Goal: Navigation & Orientation: Find specific page/section

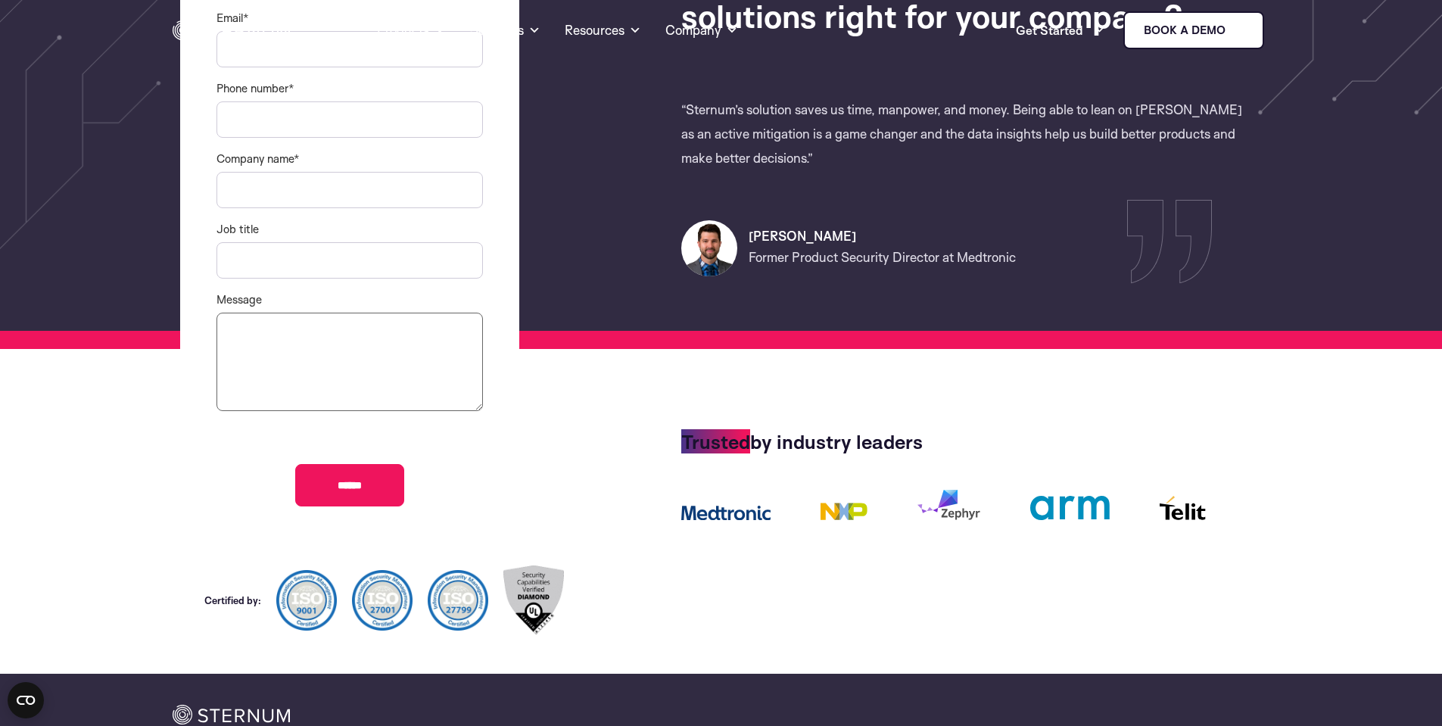
scroll to position [267, 0]
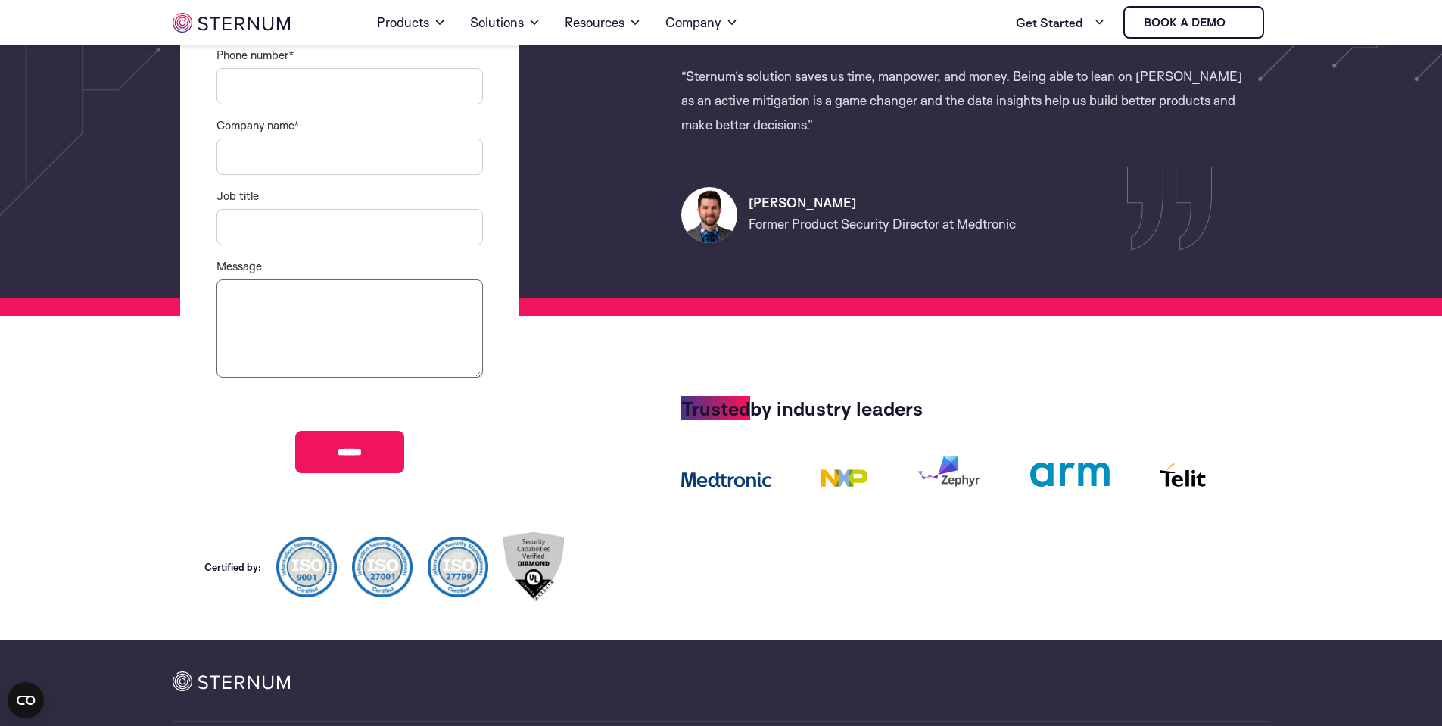
click at [699, 538] on div at bounding box center [968, 566] width 604 height 99
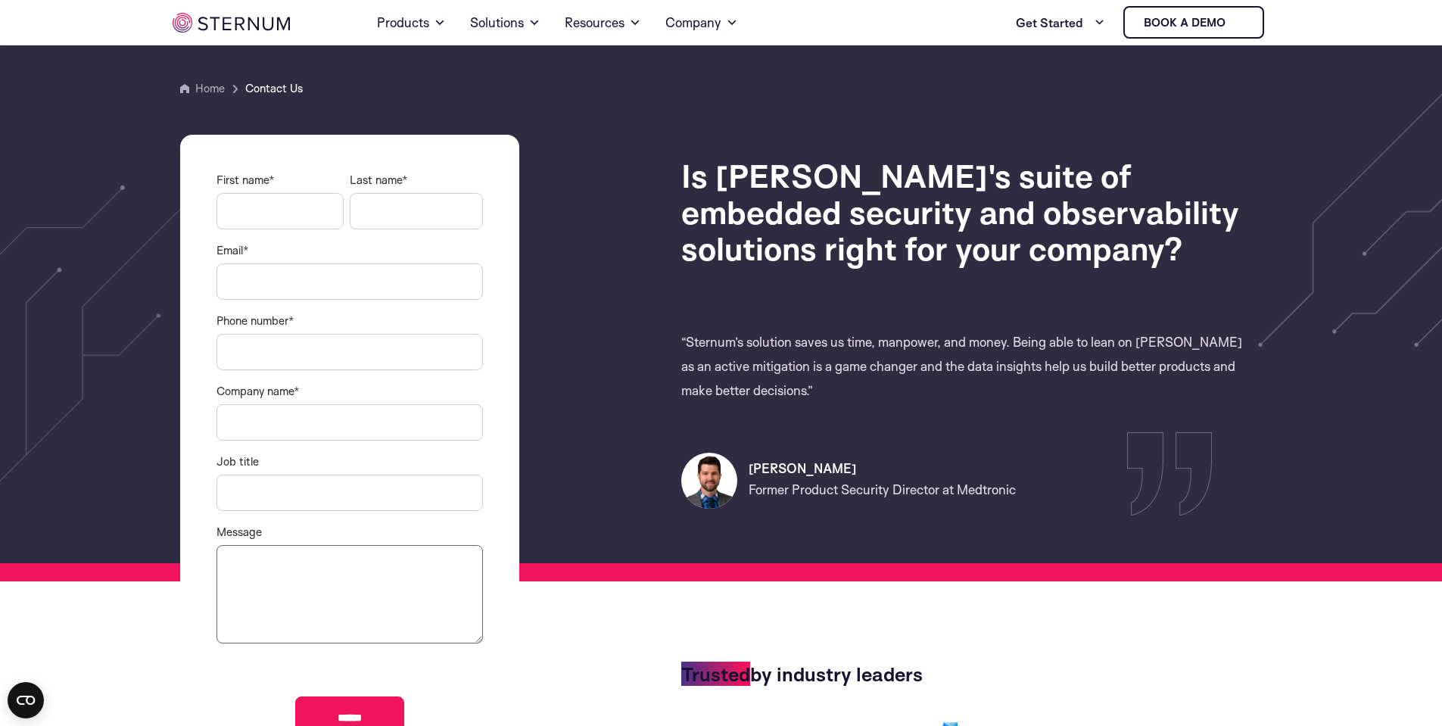
scroll to position [0, 0]
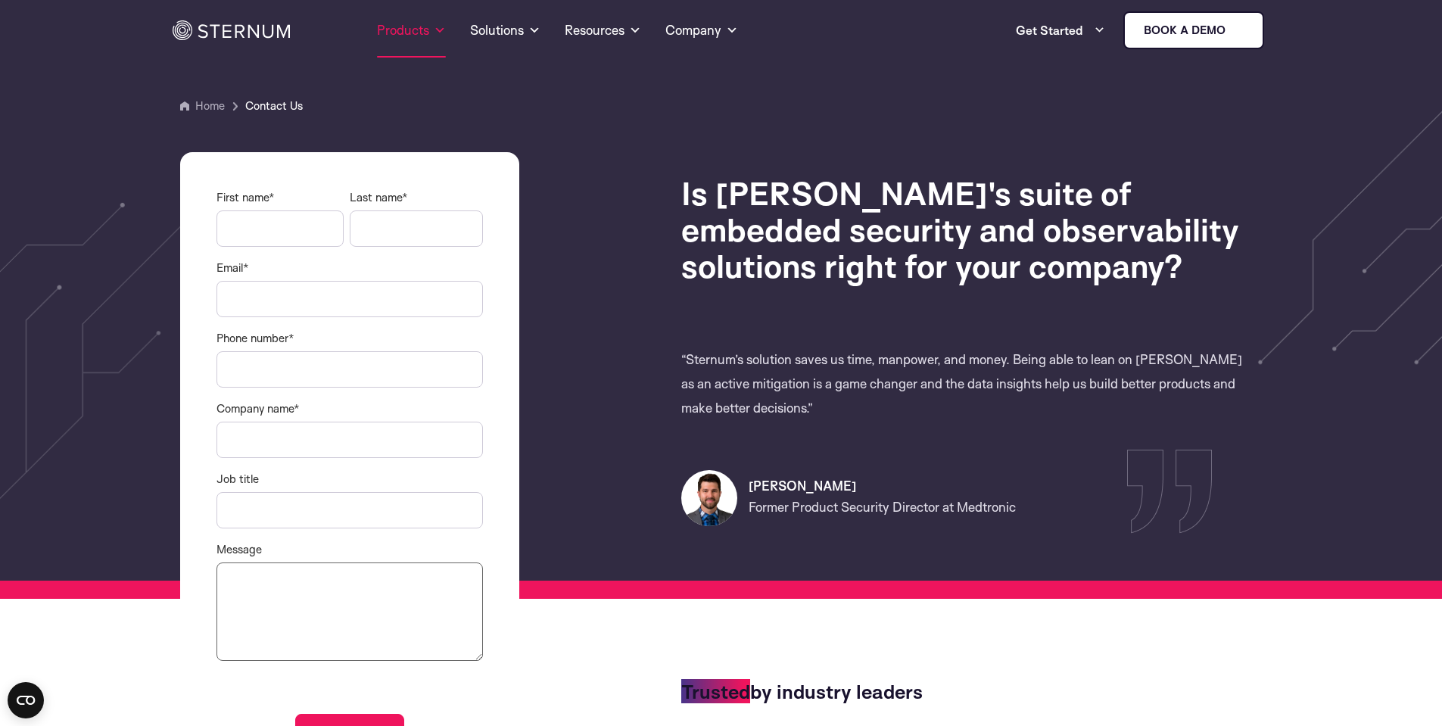
click at [422, 31] on link "Products" at bounding box center [411, 30] width 69 height 54
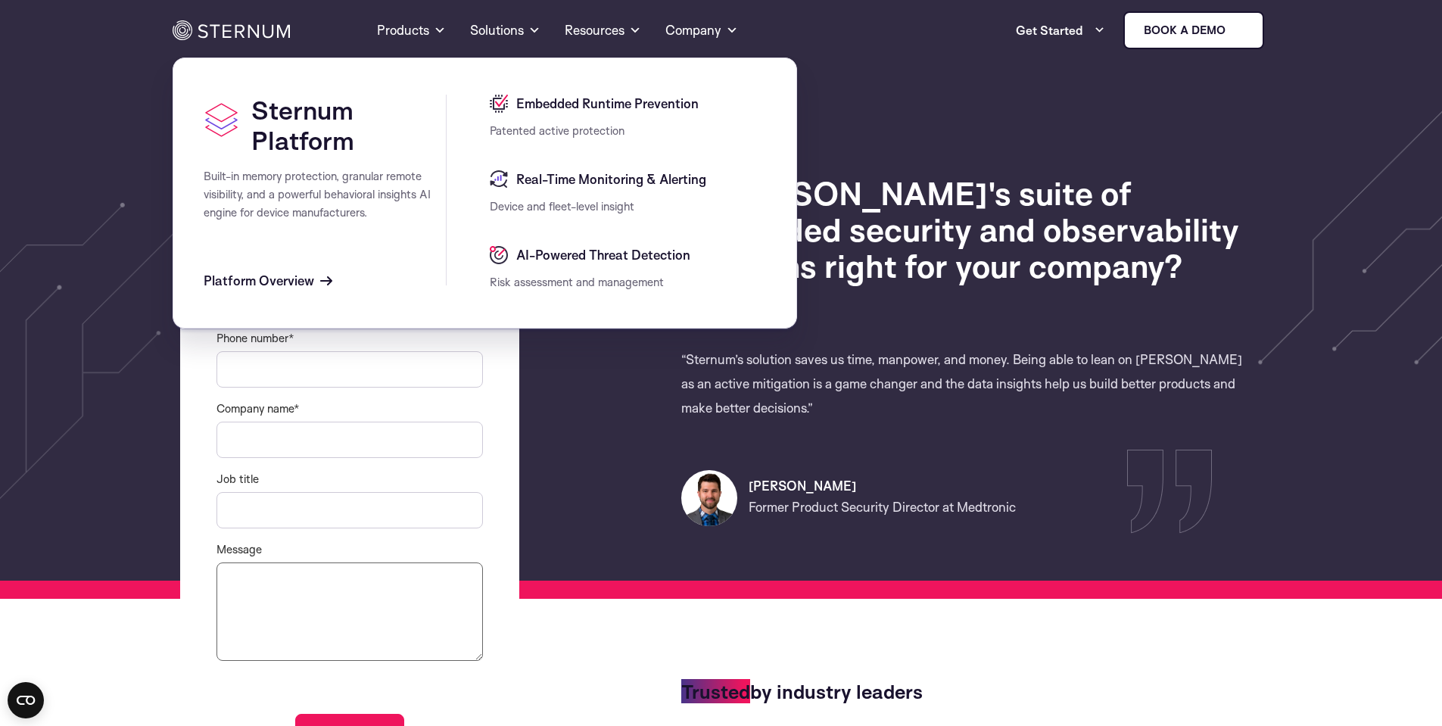
click at [941, 89] on section "Home Contact Us" at bounding box center [721, 299] width 1442 height 599
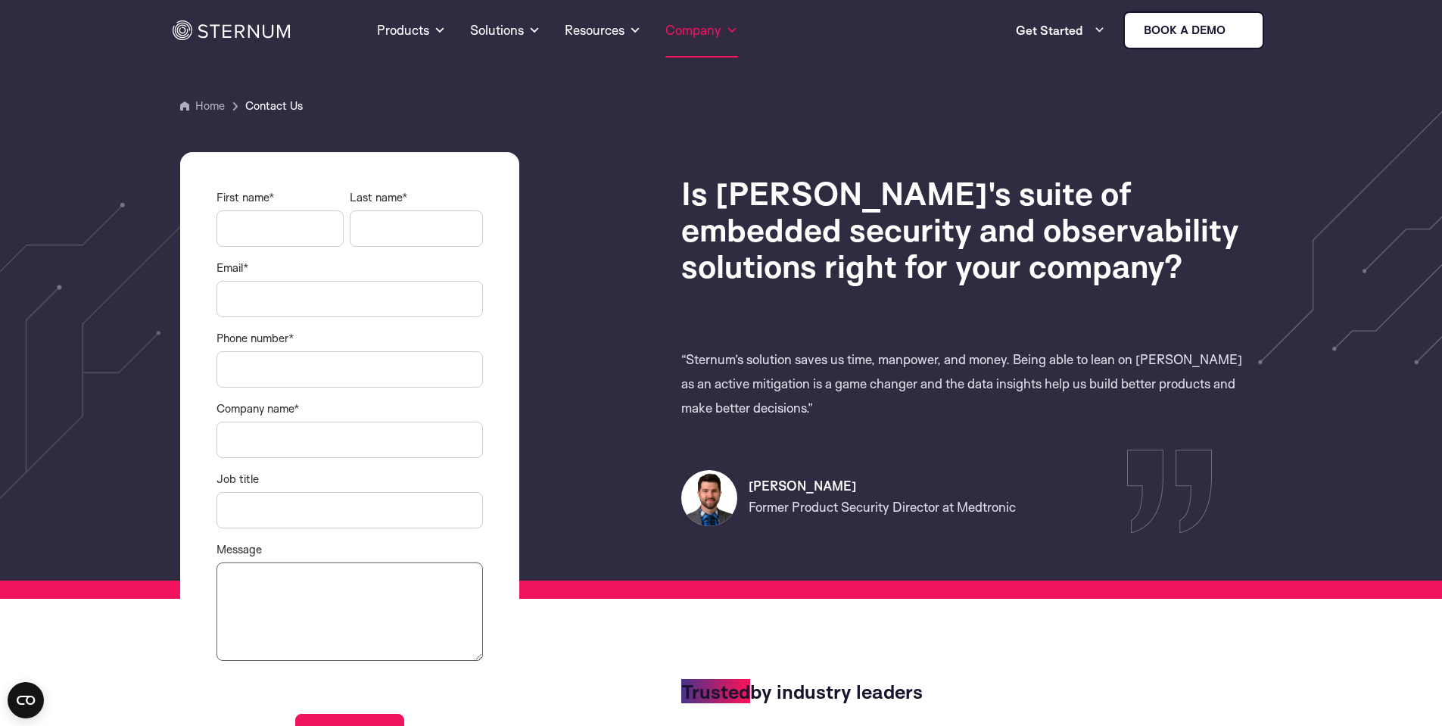
click at [720, 32] on link "Company" at bounding box center [701, 30] width 73 height 54
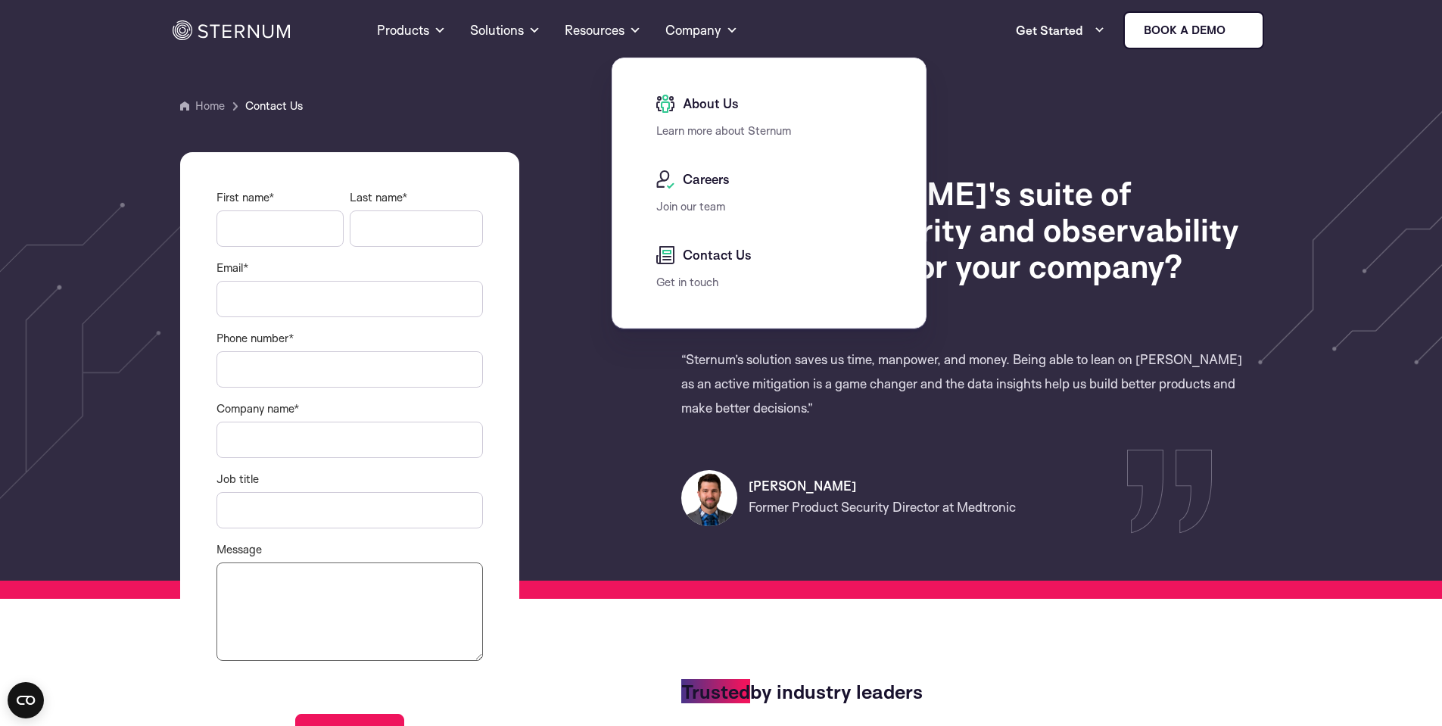
click at [721, 105] on span "About Us" at bounding box center [709, 104] width 60 height 18
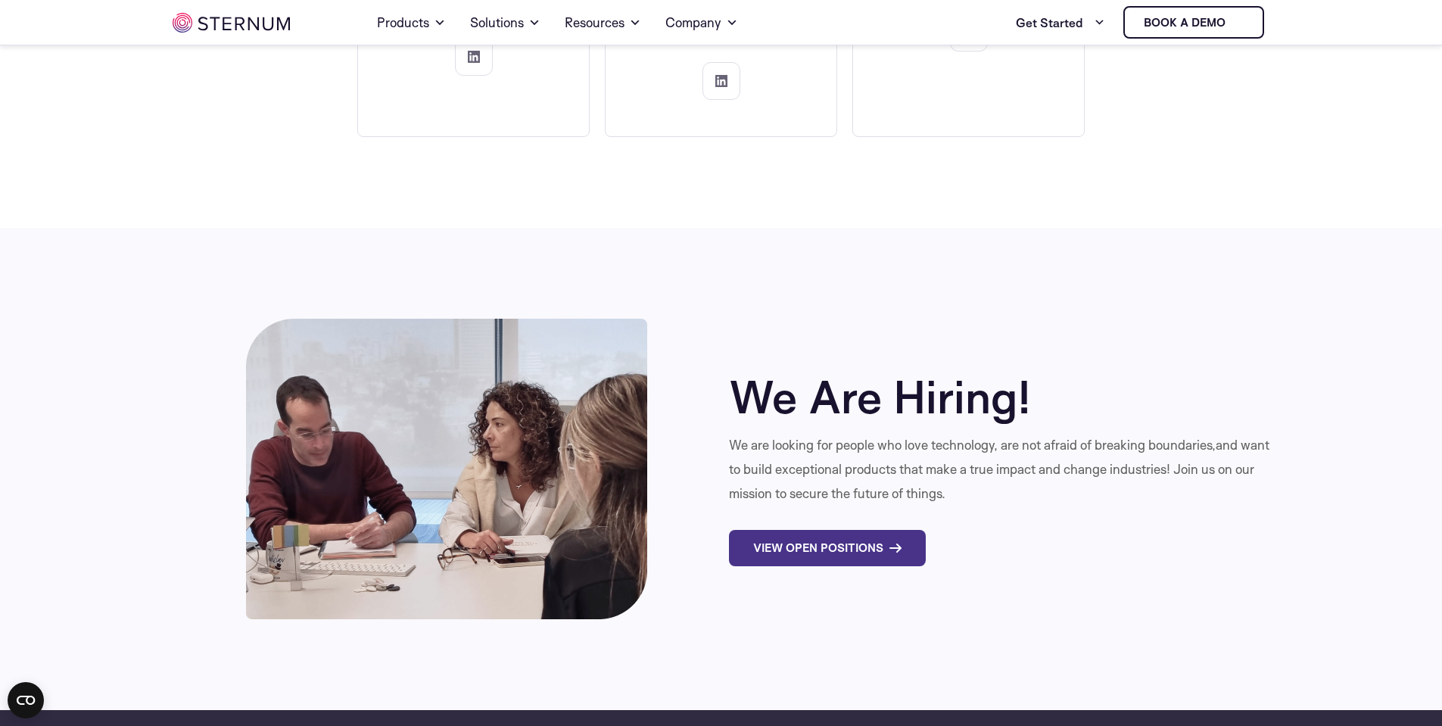
scroll to position [5257, 0]
